Goal: Information Seeking & Learning: Learn about a topic

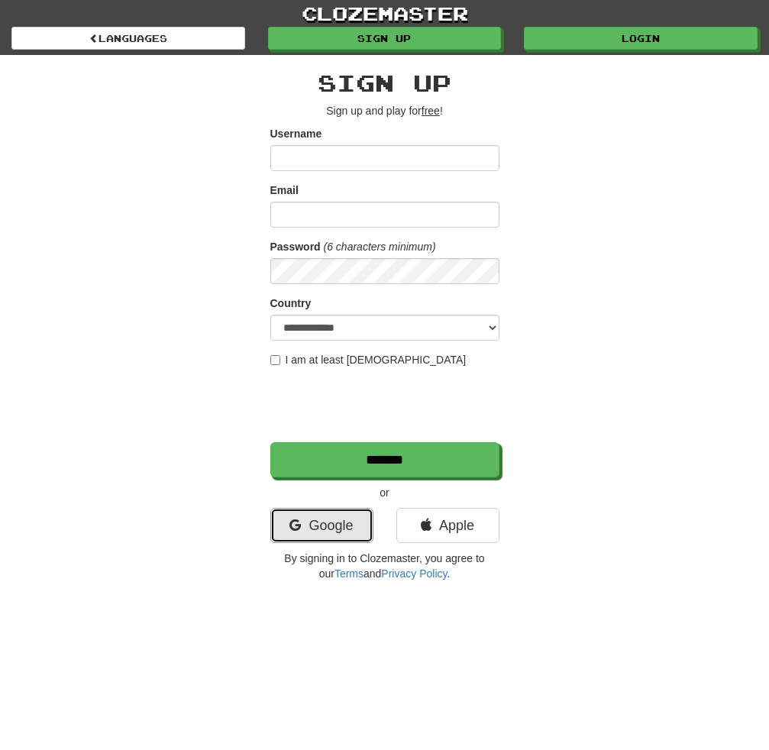
click at [355, 525] on link "Google" at bounding box center [322, 525] width 103 height 35
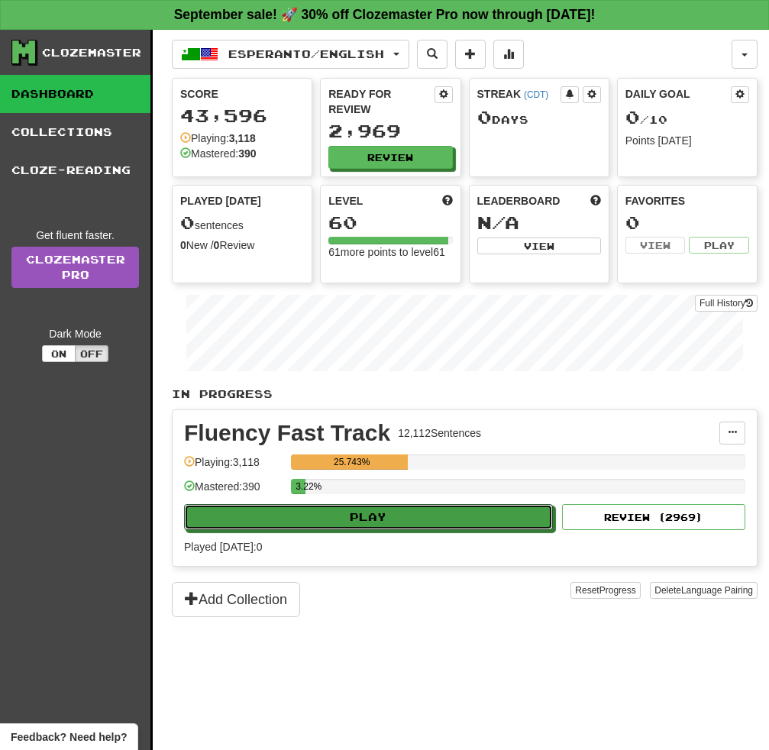
click at [342, 523] on button "Play" at bounding box center [368, 517] width 369 height 26
select select "**"
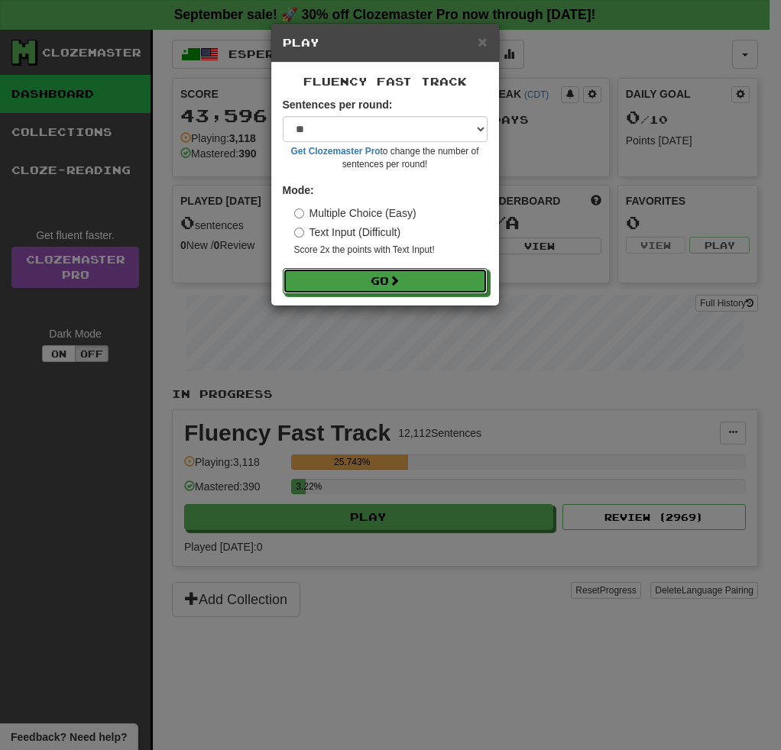
click at [390, 289] on button "Go" at bounding box center [385, 281] width 205 height 26
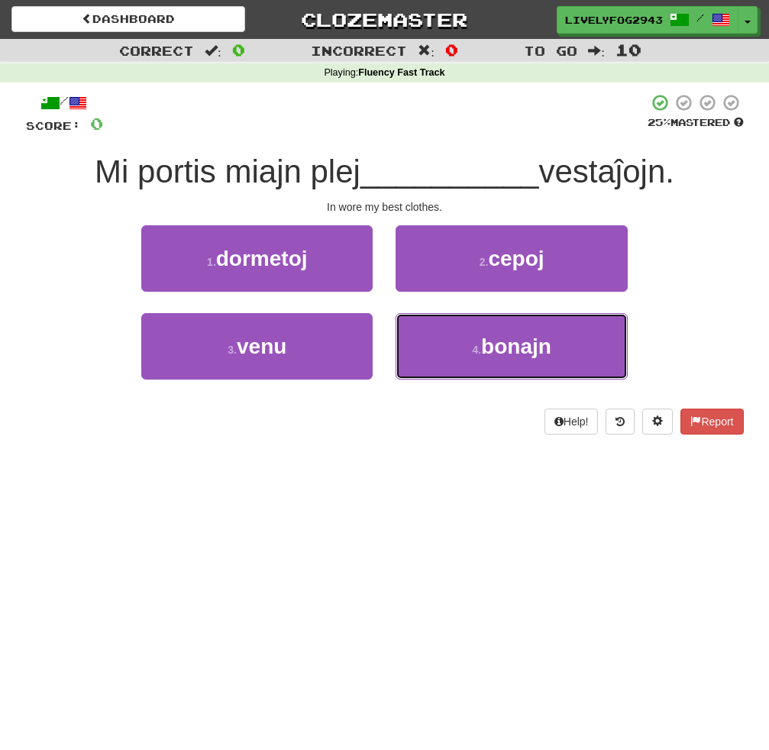
click at [440, 350] on button "4 . bonajn" at bounding box center [512, 346] width 232 height 66
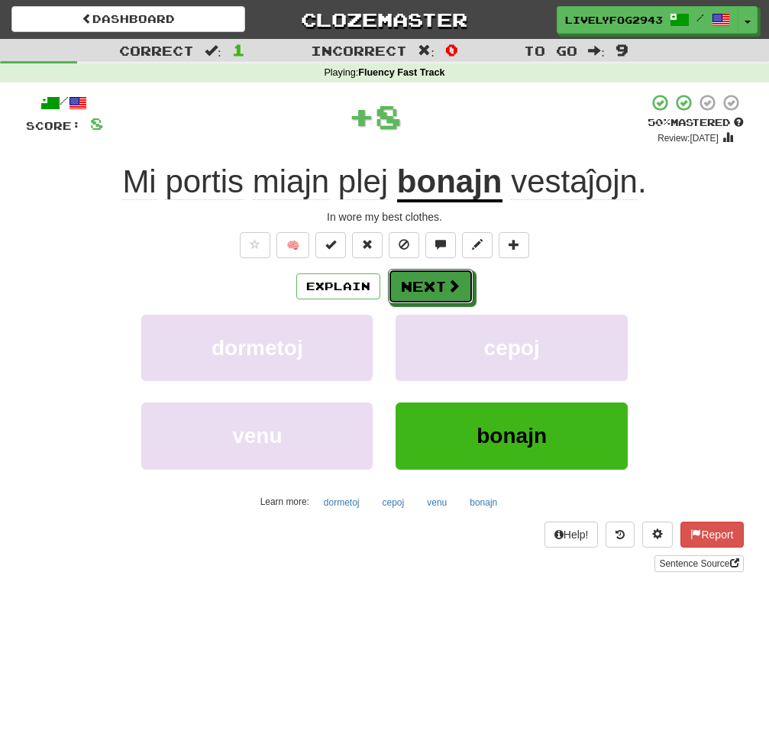
click at [433, 284] on button "Next" at bounding box center [431, 286] width 86 height 35
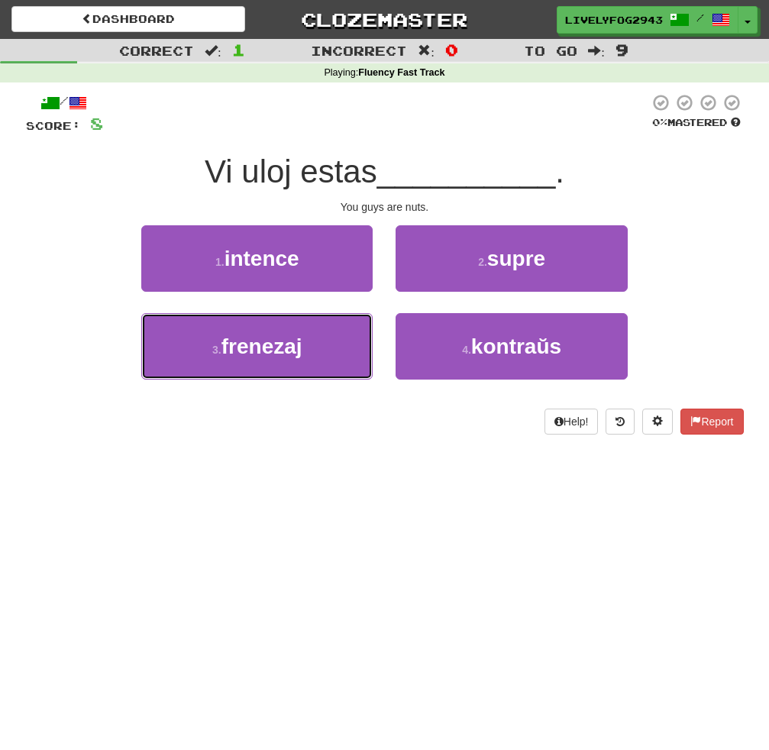
click at [315, 356] on button "3 . frenezaj" at bounding box center [257, 346] width 232 height 66
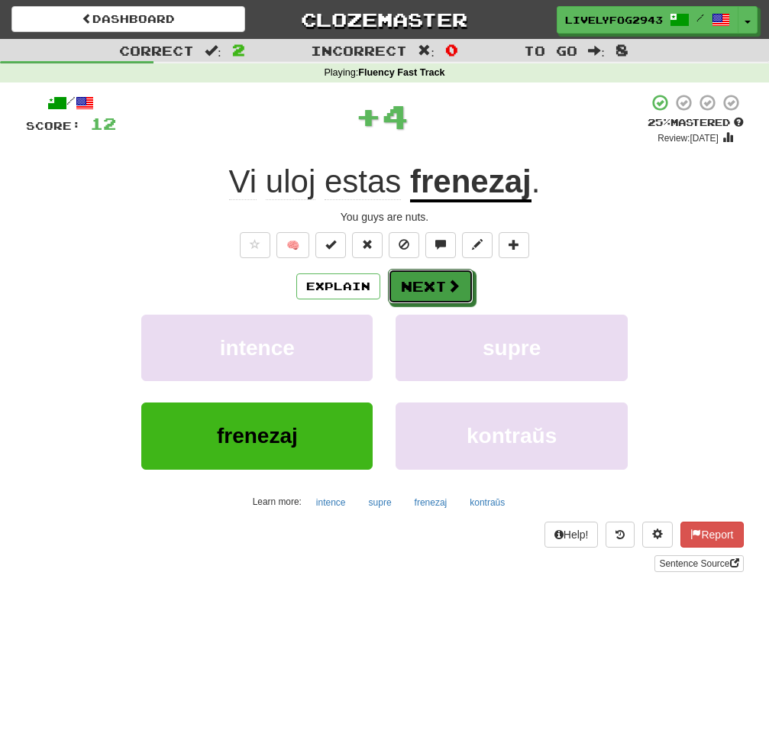
click at [422, 285] on button "Next" at bounding box center [431, 286] width 86 height 35
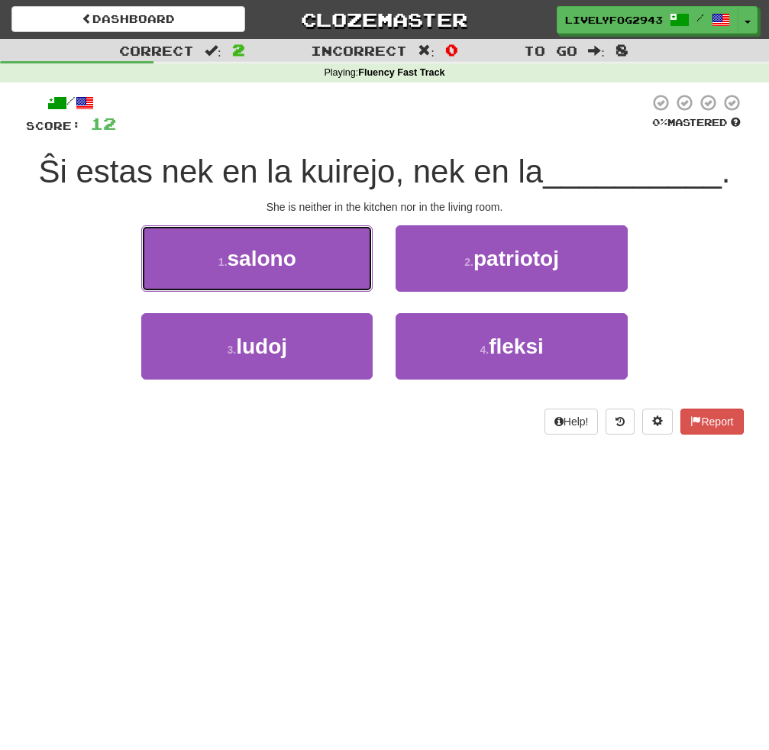
click at [300, 274] on button "1 . salono" at bounding box center [257, 258] width 232 height 66
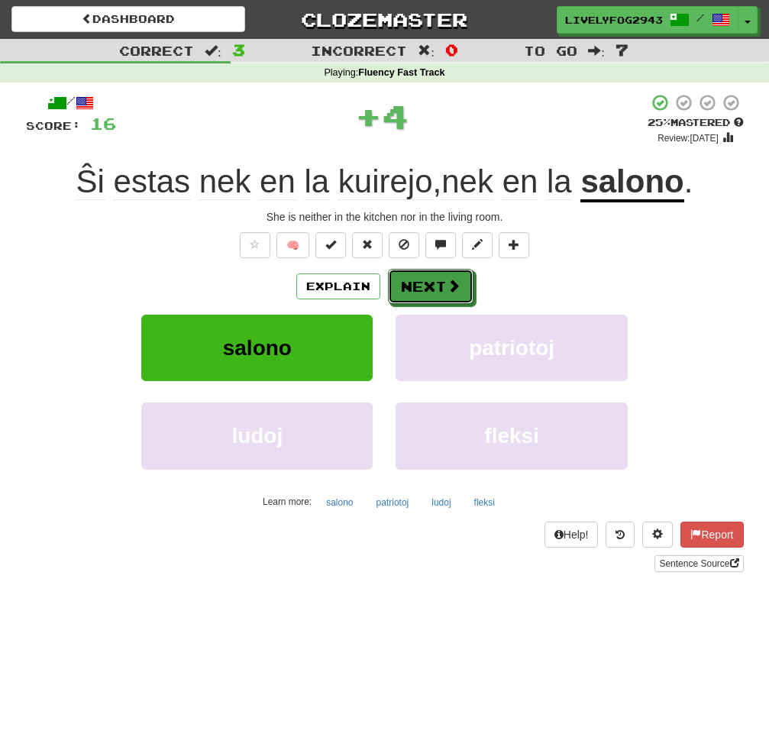
click at [413, 284] on button "Next" at bounding box center [431, 286] width 86 height 35
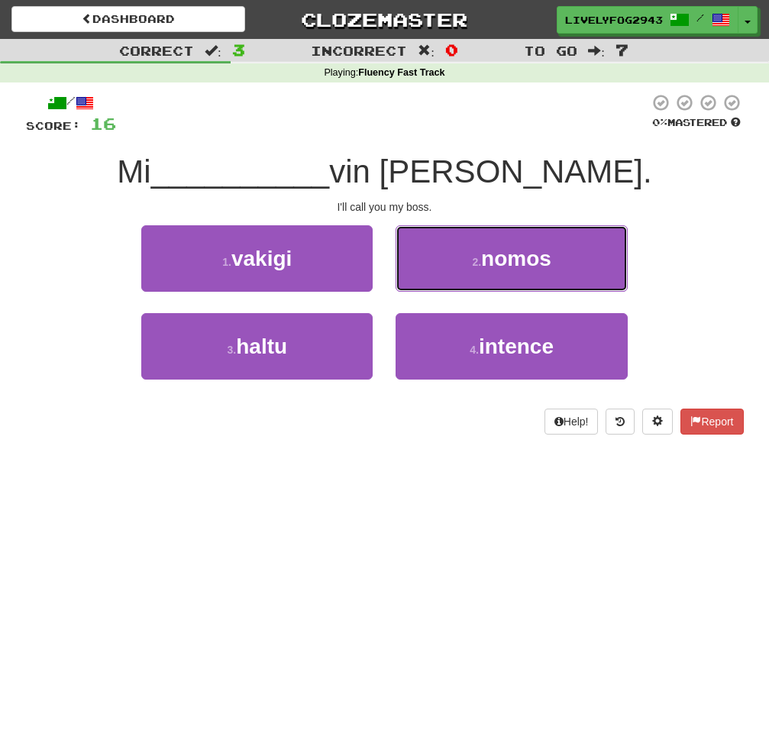
click at [461, 275] on button "2 . nomos" at bounding box center [512, 258] width 232 height 66
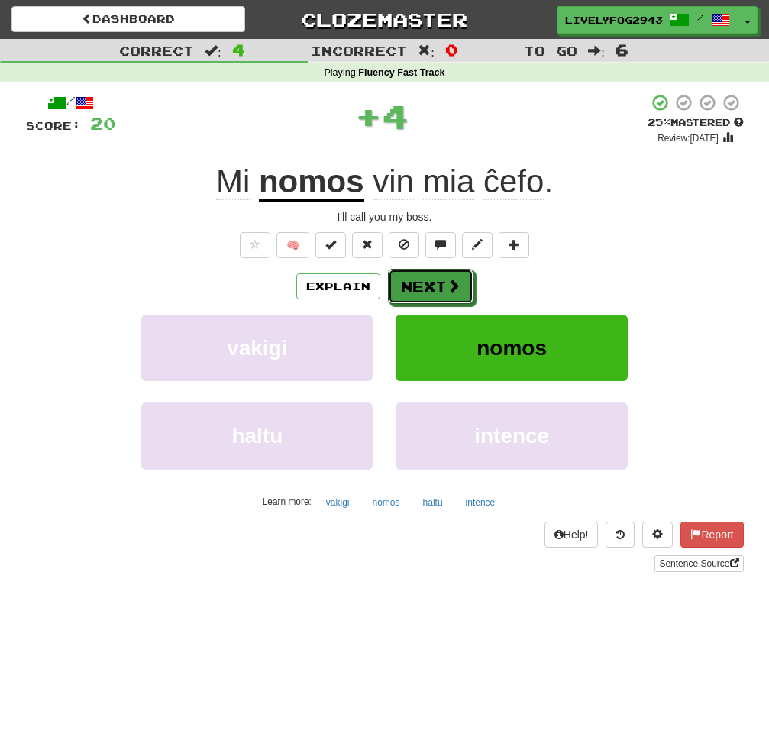
click at [443, 284] on button "Next" at bounding box center [431, 286] width 86 height 35
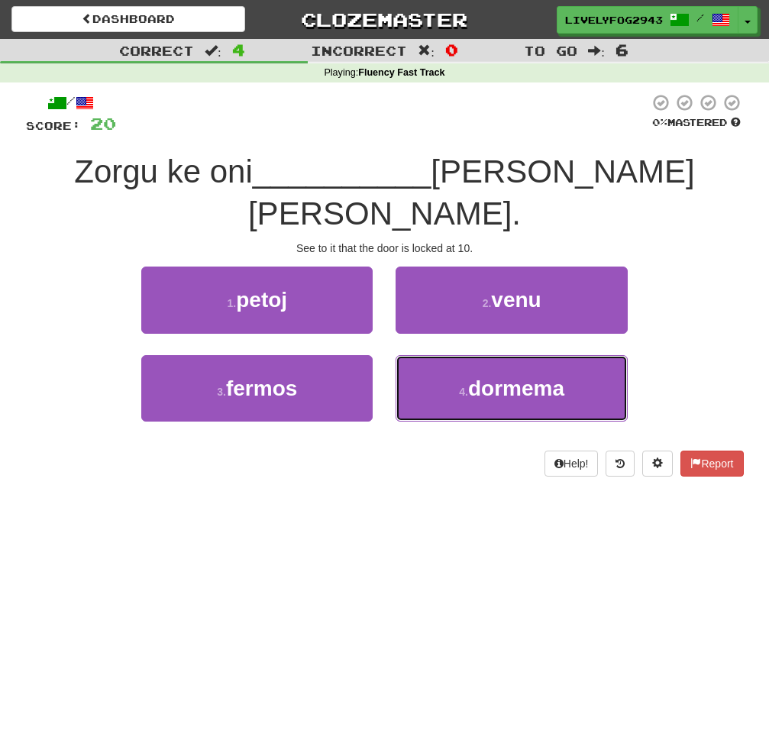
click at [500, 377] on span "dormema" at bounding box center [516, 389] width 96 height 24
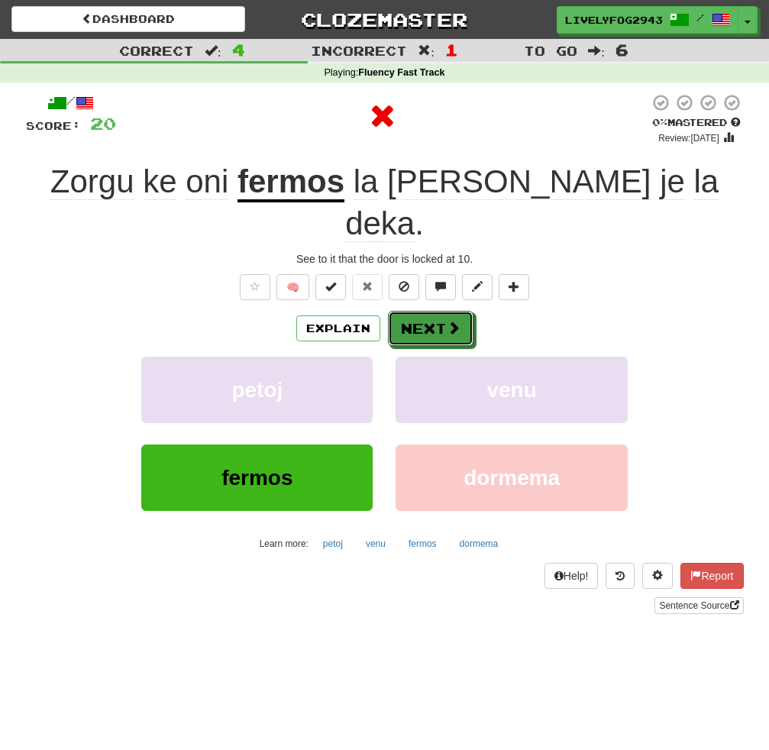
click at [436, 311] on button "Next" at bounding box center [431, 328] width 86 height 35
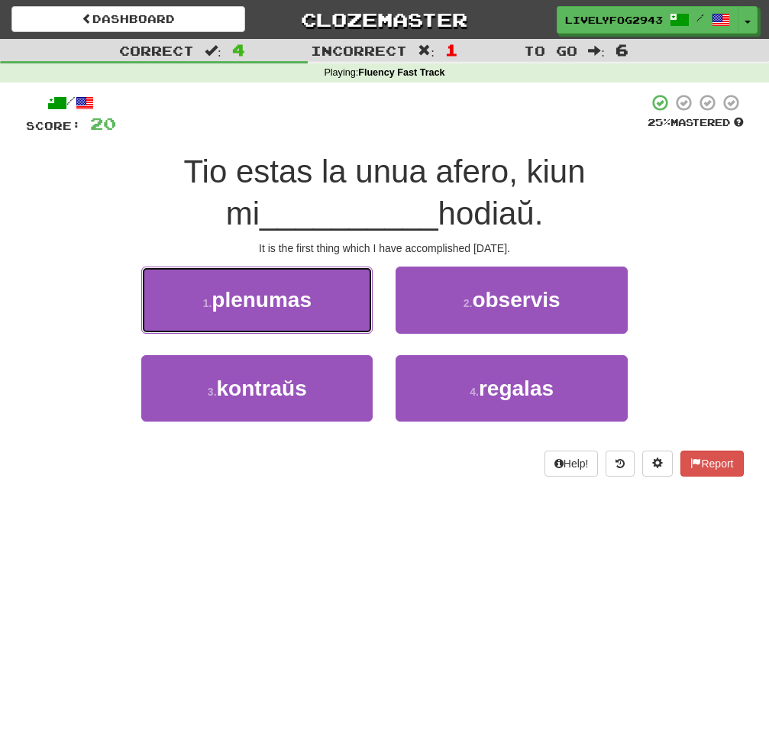
click at [326, 319] on button "1 . plenumas" at bounding box center [257, 300] width 232 height 66
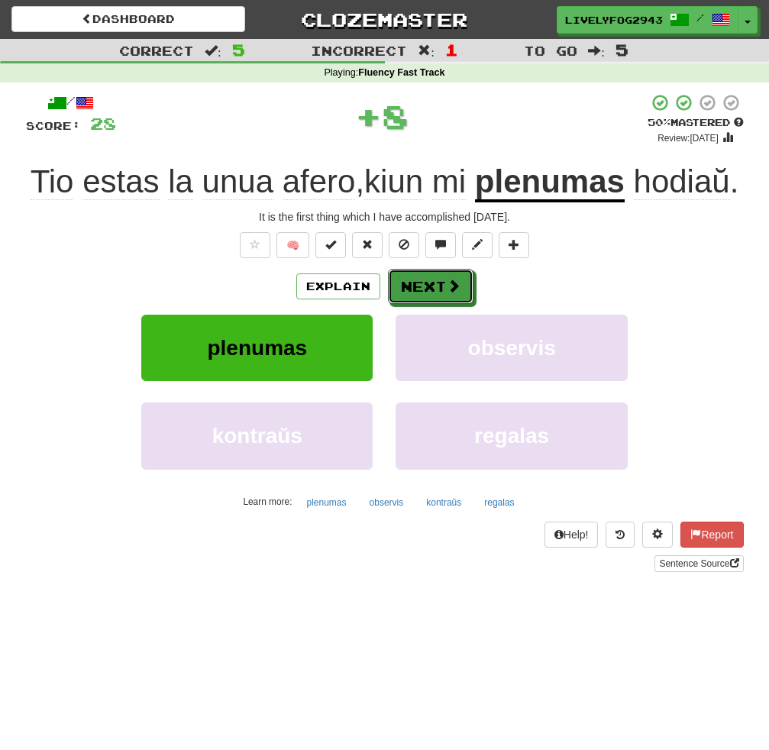
click at [437, 281] on button "Next" at bounding box center [431, 286] width 86 height 35
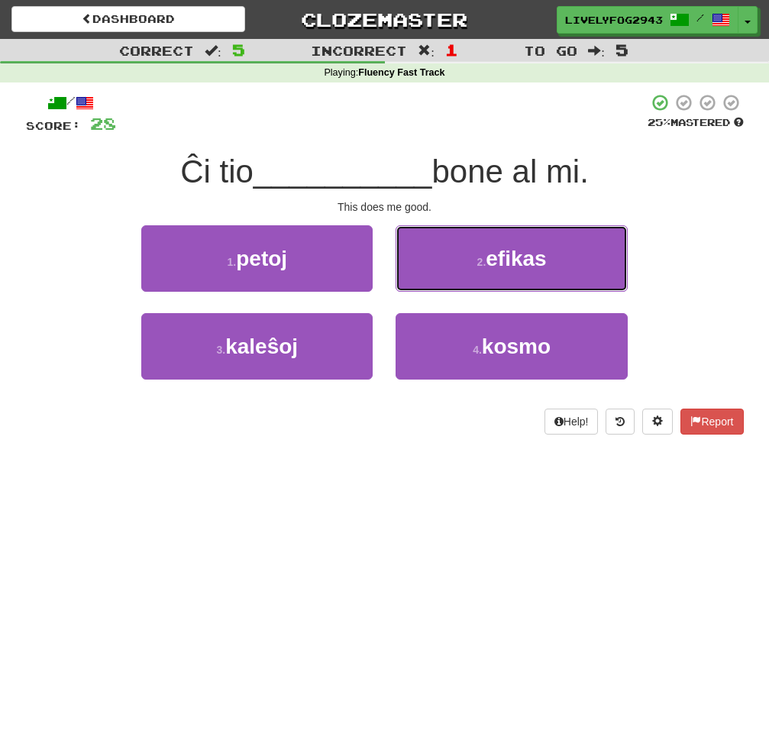
click at [431, 264] on button "2 . efikas" at bounding box center [512, 258] width 232 height 66
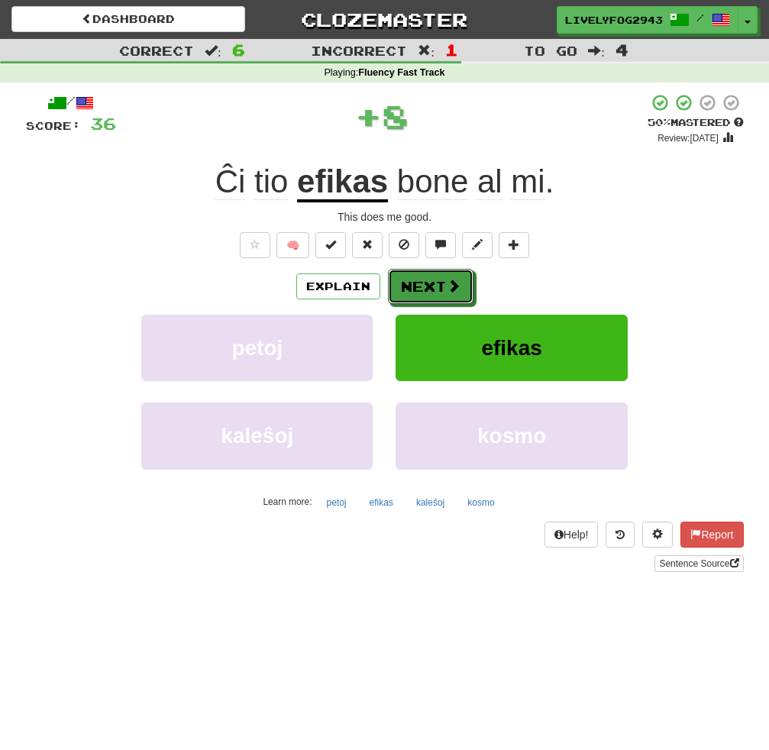
click at [425, 289] on button "Next" at bounding box center [431, 286] width 86 height 35
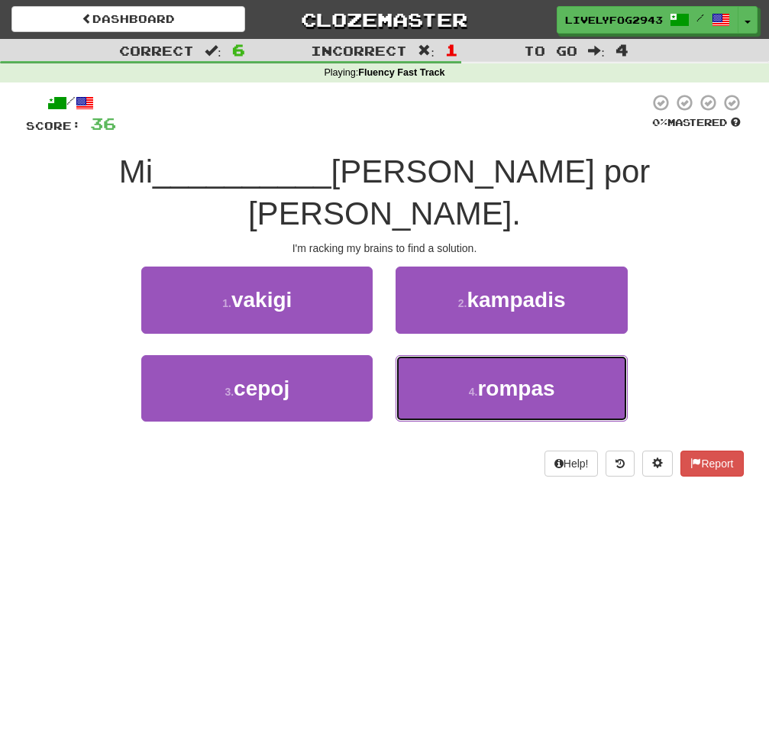
click at [428, 358] on button "4 . rompas" at bounding box center [512, 388] width 232 height 66
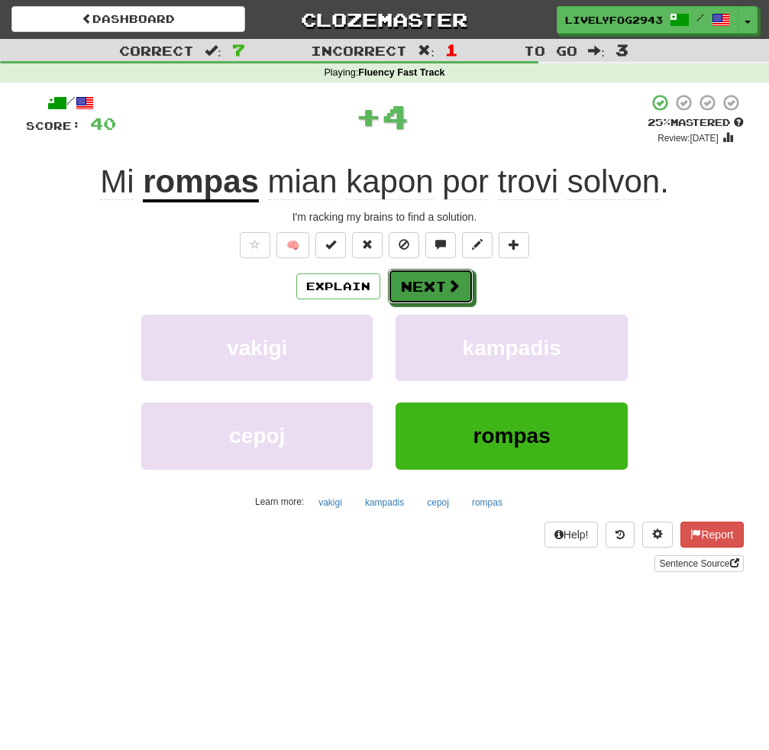
click at [422, 284] on button "Next" at bounding box center [431, 286] width 86 height 35
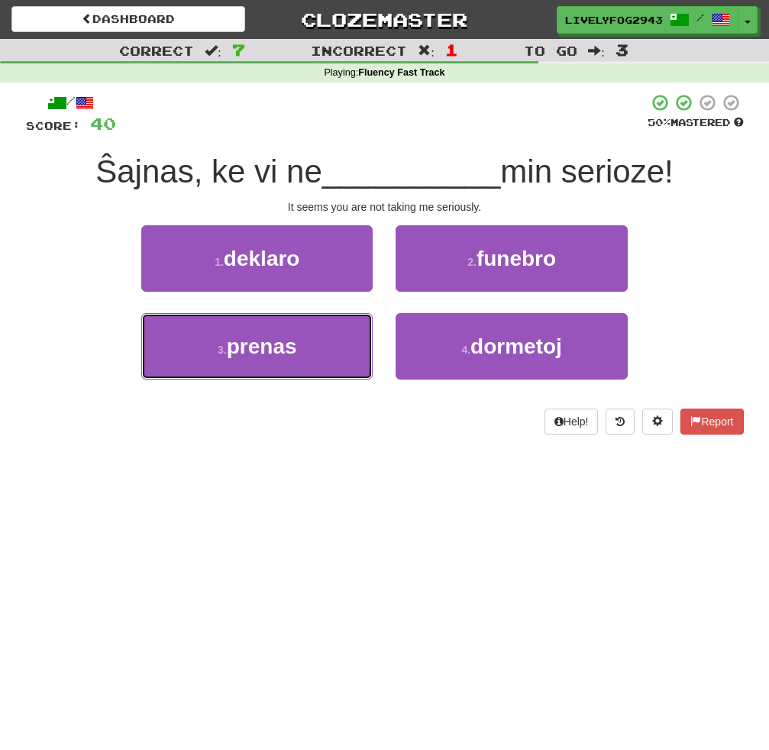
click at [332, 368] on button "3 . prenas" at bounding box center [257, 346] width 232 height 66
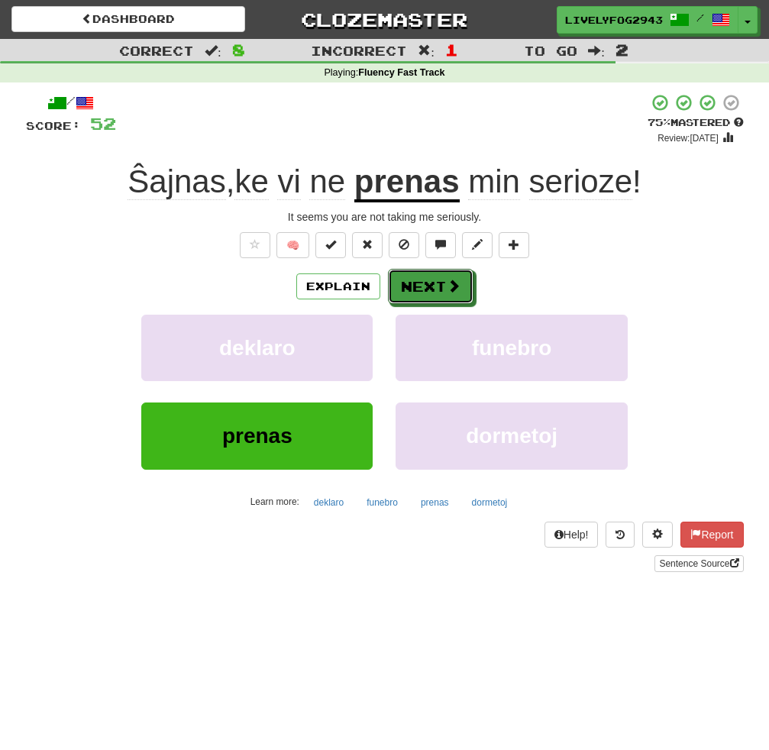
click at [426, 290] on button "Next" at bounding box center [431, 286] width 86 height 35
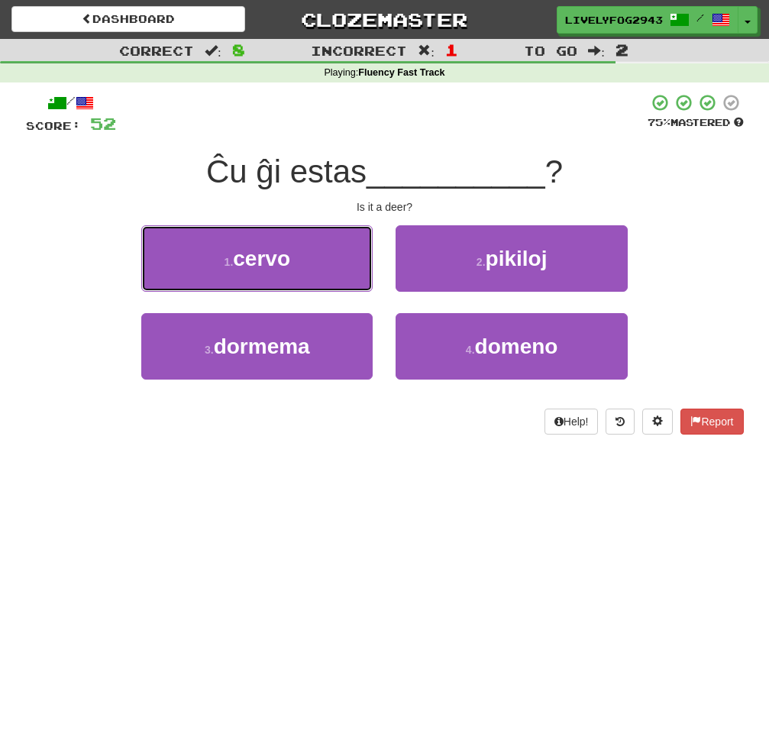
click at [290, 245] on button "1 . cervo" at bounding box center [257, 258] width 232 height 66
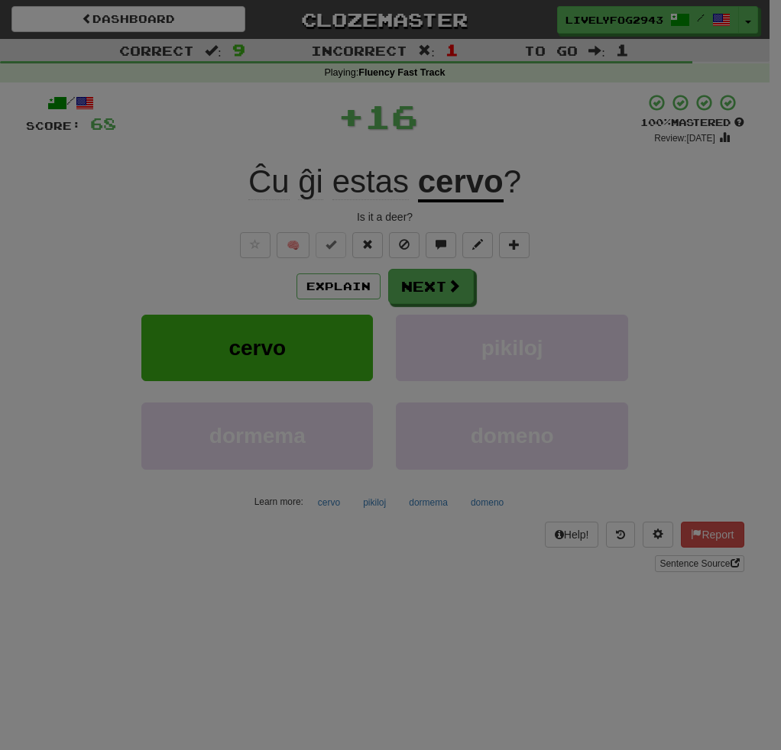
click at [421, 287] on body "Dashboard Clozemaster LivelyFog2943 / Toggle Dropdown Dashboard Leaderboard Act…" at bounding box center [390, 646] width 781 height 1293
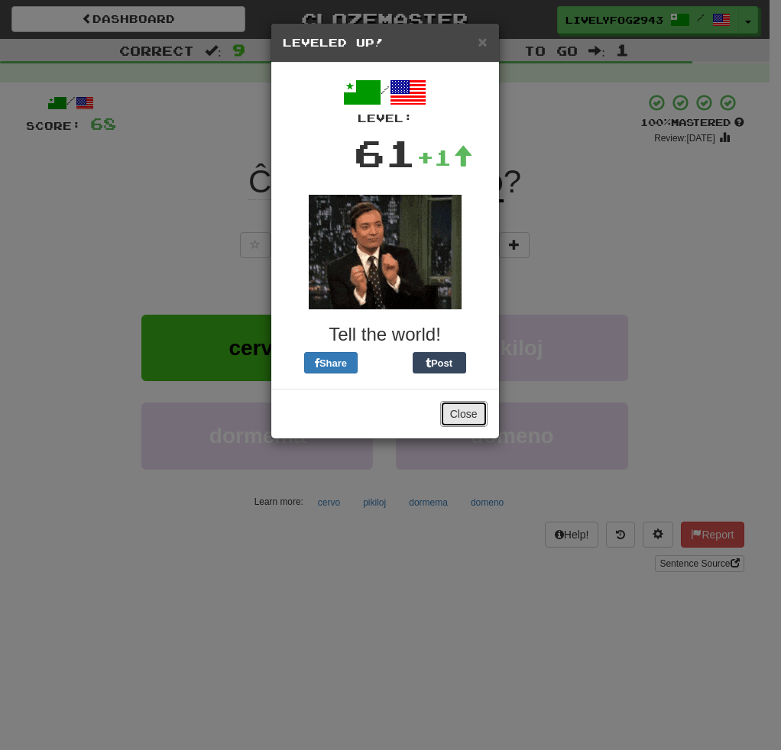
click at [458, 414] on button "Close" at bounding box center [463, 414] width 47 height 26
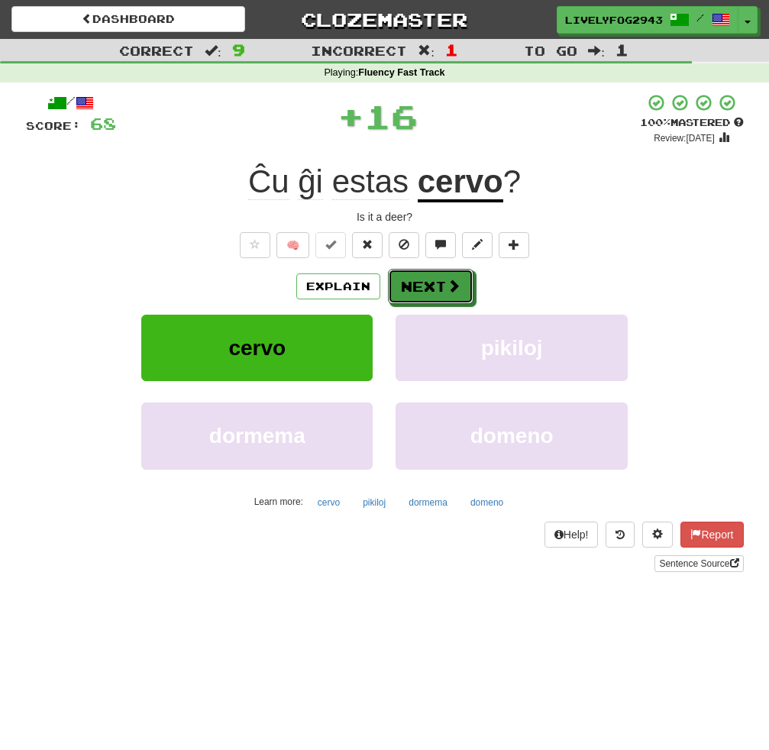
click at [435, 303] on button "Next" at bounding box center [431, 286] width 86 height 35
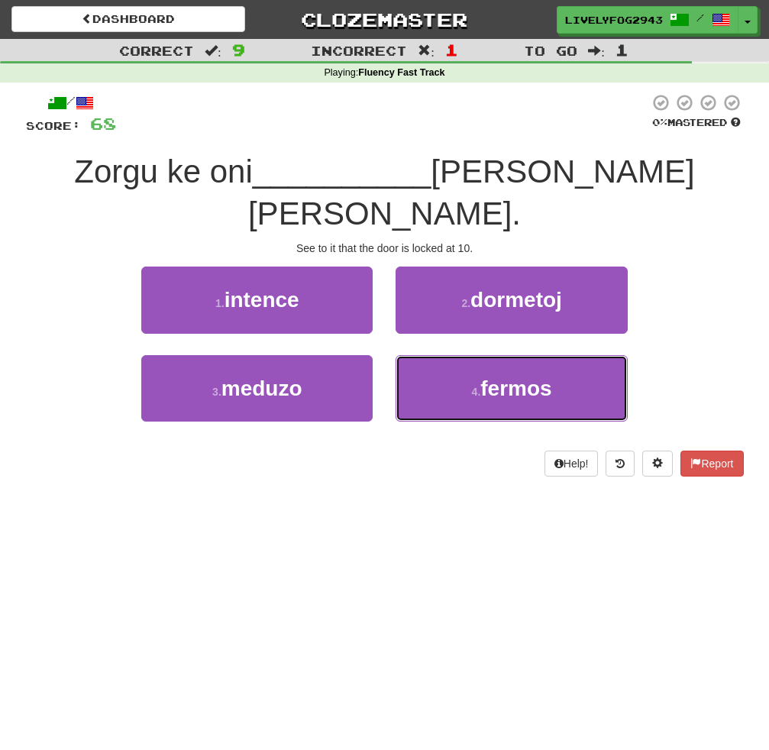
click at [433, 360] on button "4 . fermos" at bounding box center [512, 388] width 232 height 66
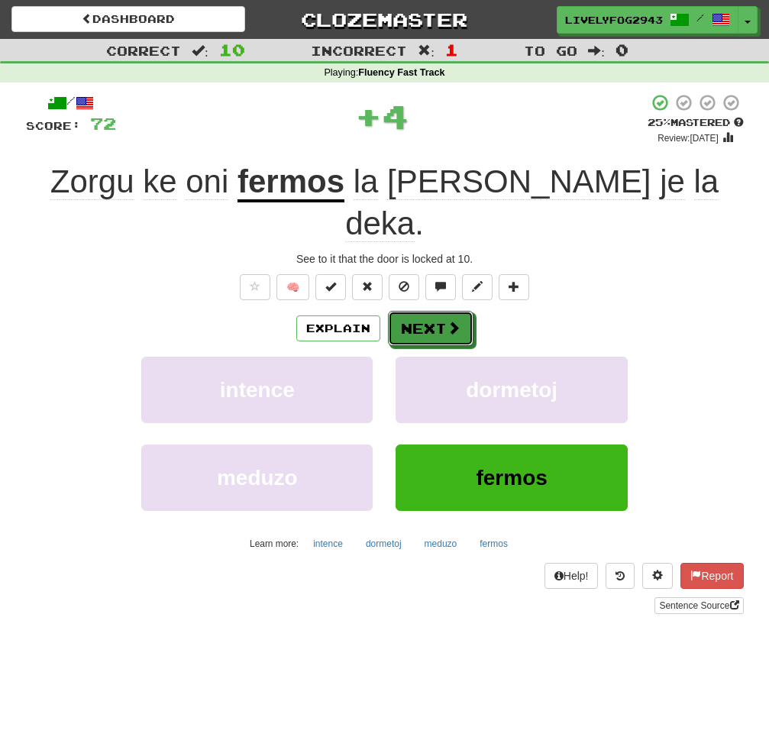
click at [433, 311] on button "Next" at bounding box center [431, 328] width 86 height 35
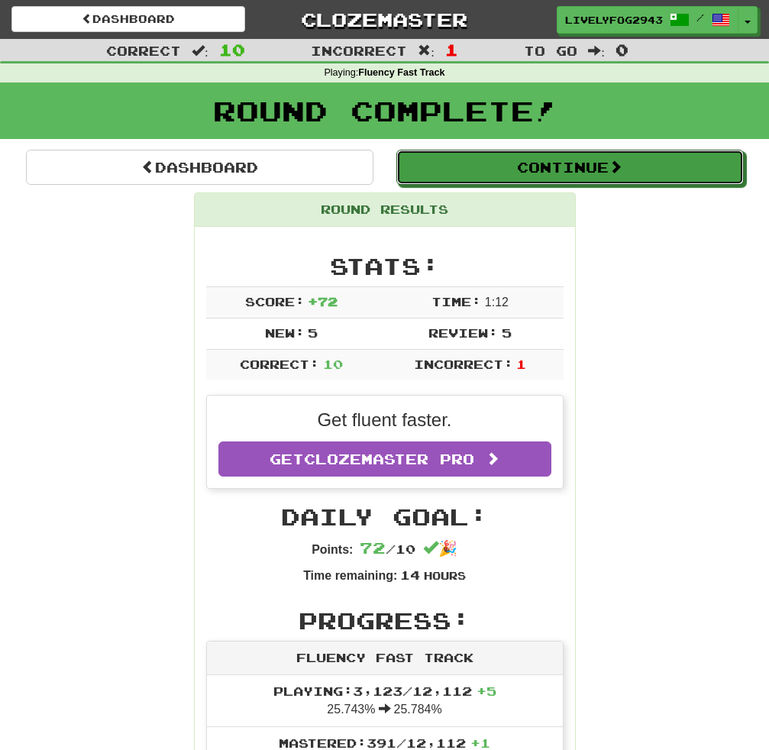
click at [515, 175] on button "Continue" at bounding box center [571, 167] width 348 height 35
